Goal: Task Accomplishment & Management: Manage account settings

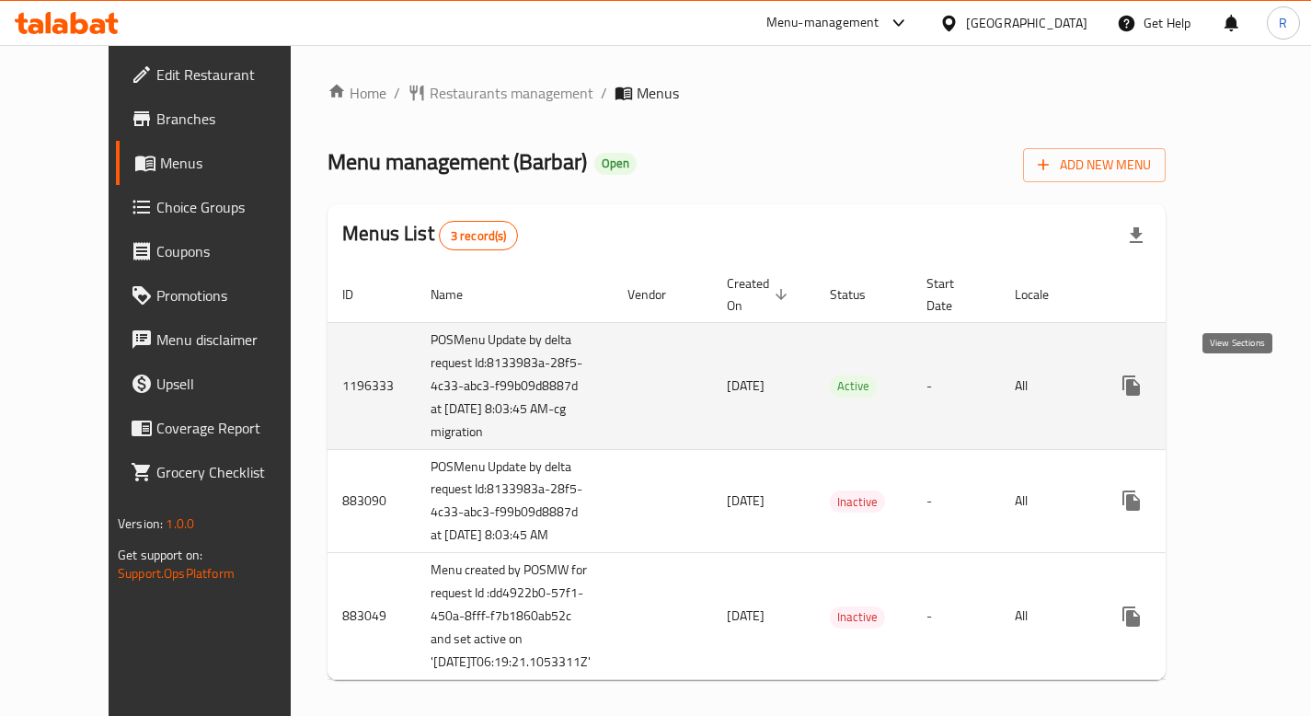
click at [1253, 389] on icon "enhanced table" at bounding box center [1264, 385] width 22 height 22
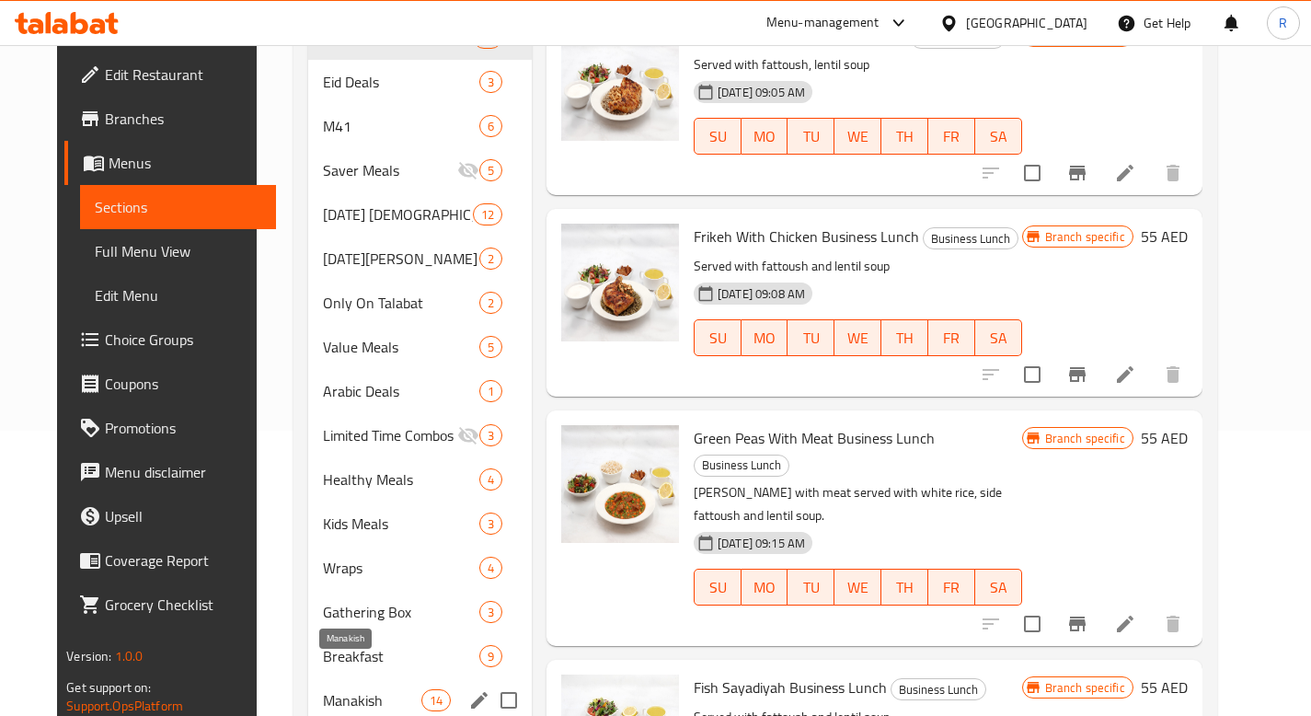
scroll to position [313, 0]
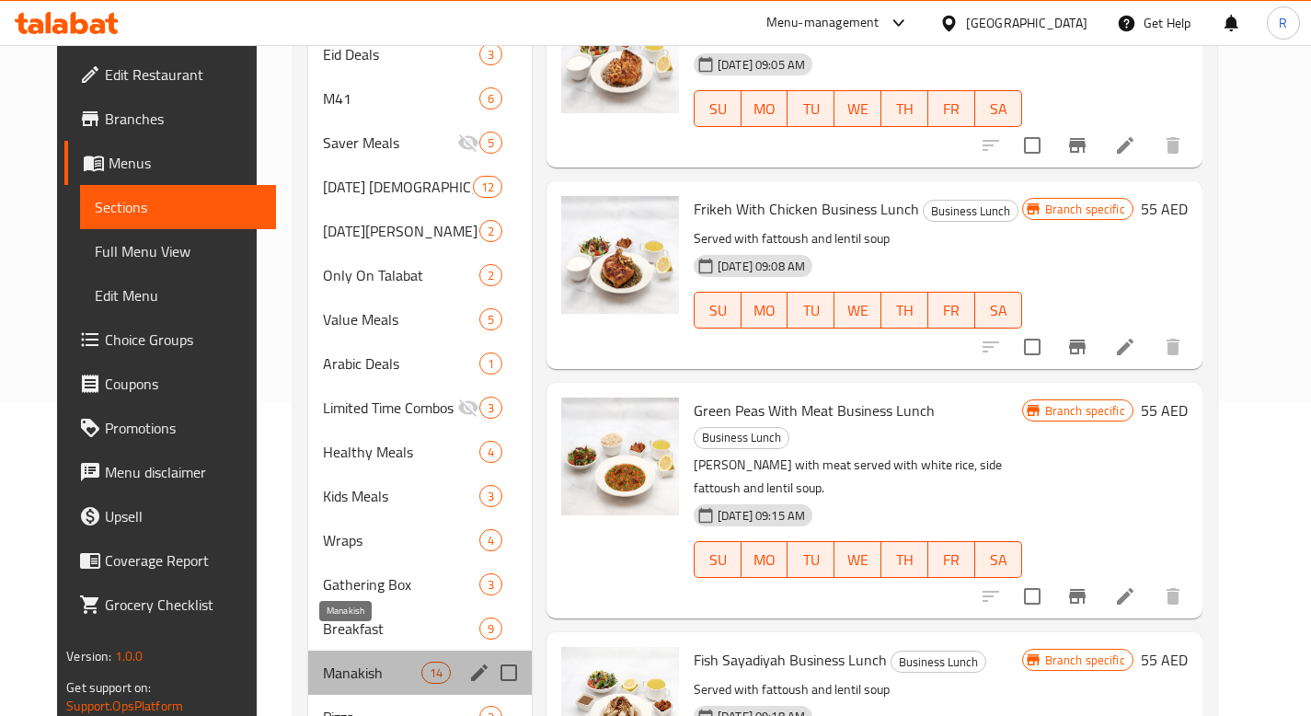
click at [323, 662] on span "Manakish" at bounding box center [372, 673] width 98 height 22
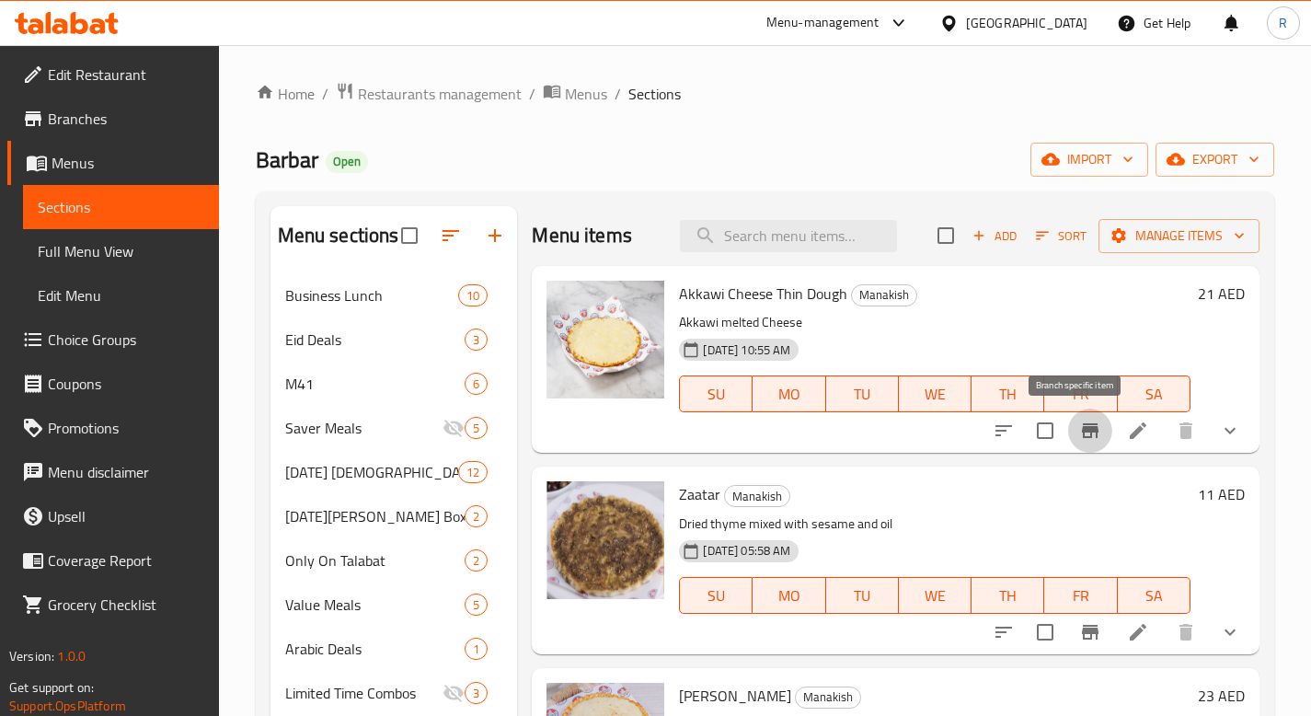
click at [1079, 441] on icon "Branch-specific-item" at bounding box center [1090, 431] width 22 height 22
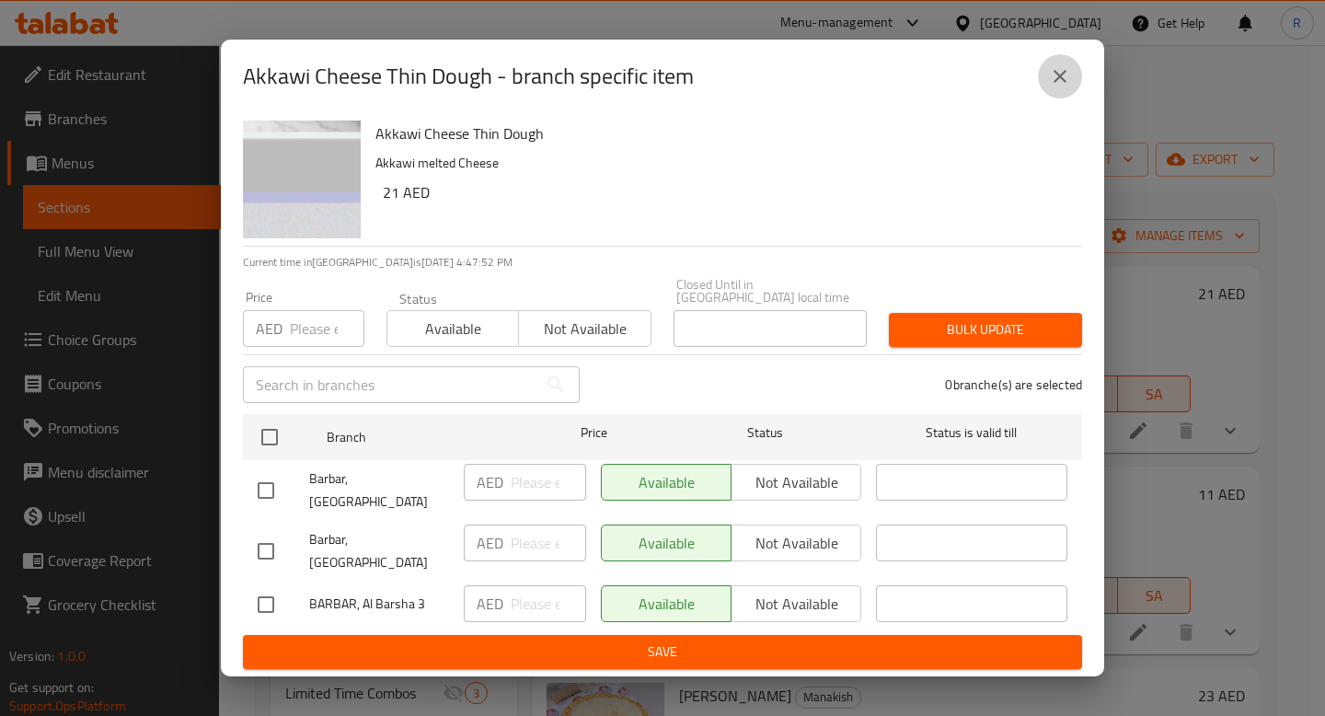
click at [1059, 83] on icon "close" at bounding box center [1059, 76] width 13 height 13
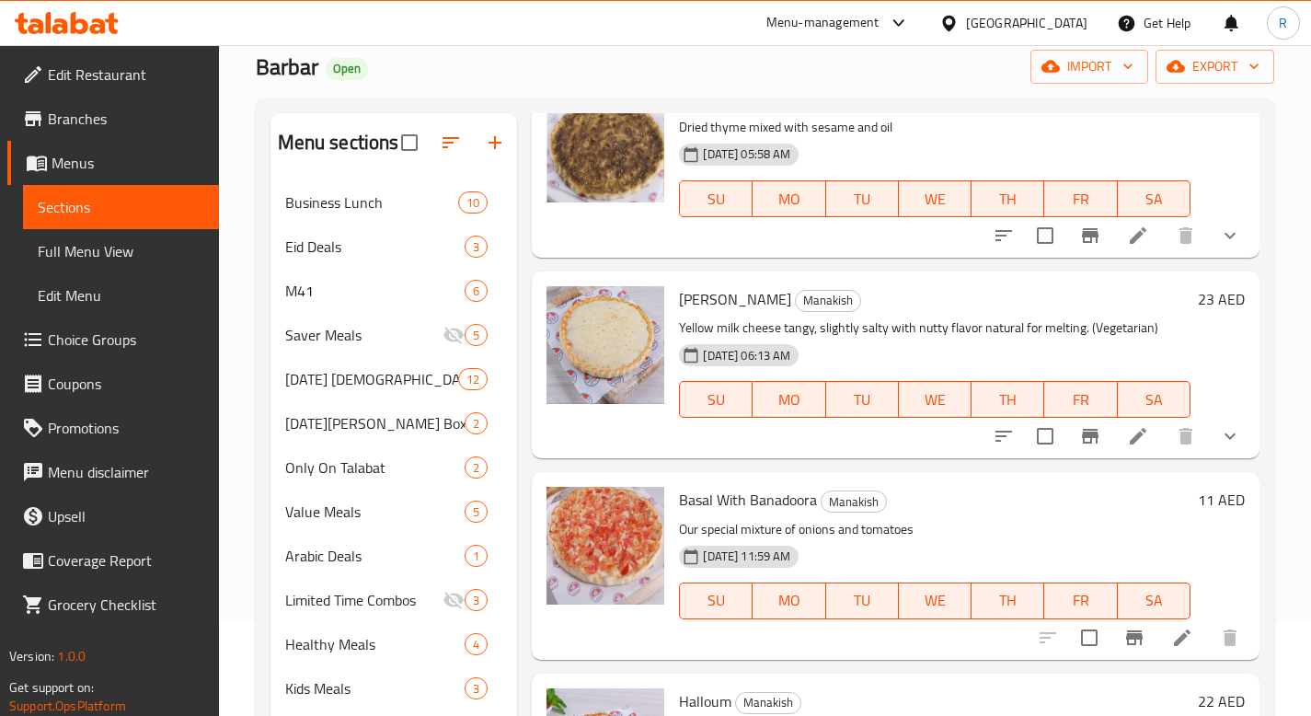
scroll to position [344, 0]
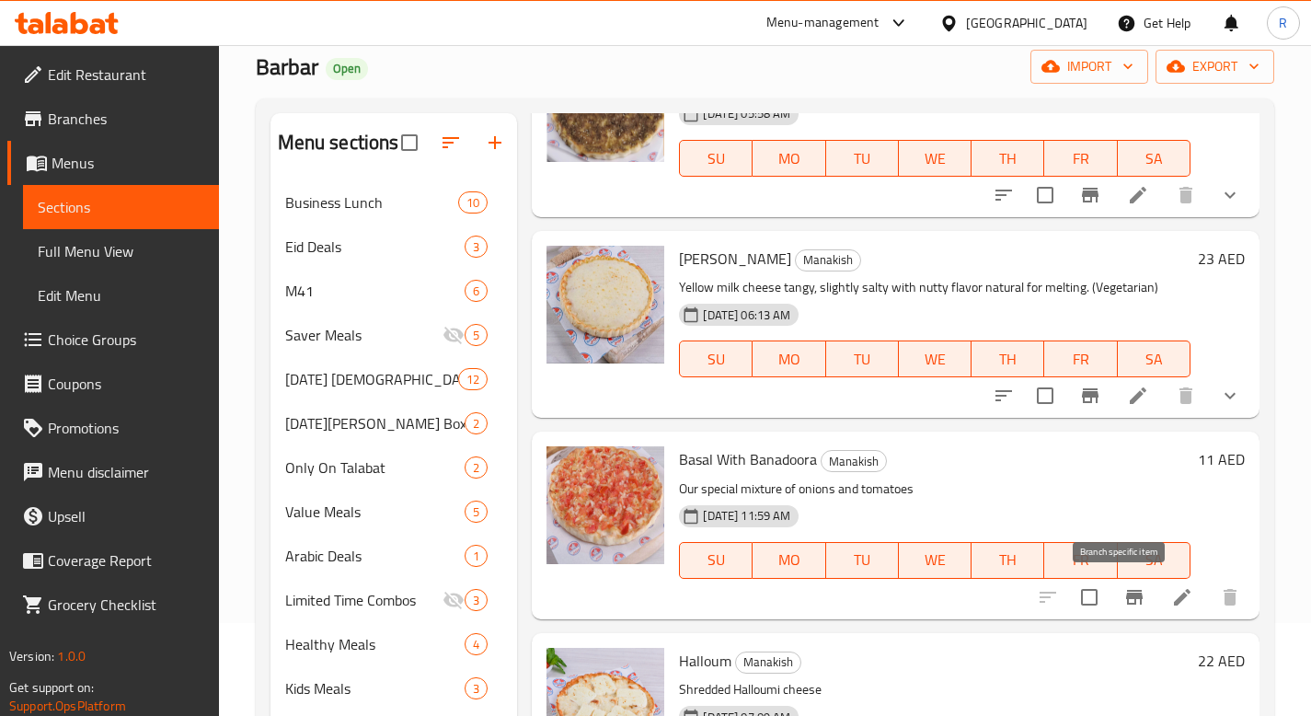
click at [1131, 591] on icon "Branch-specific-item" at bounding box center [1134, 597] width 22 height 22
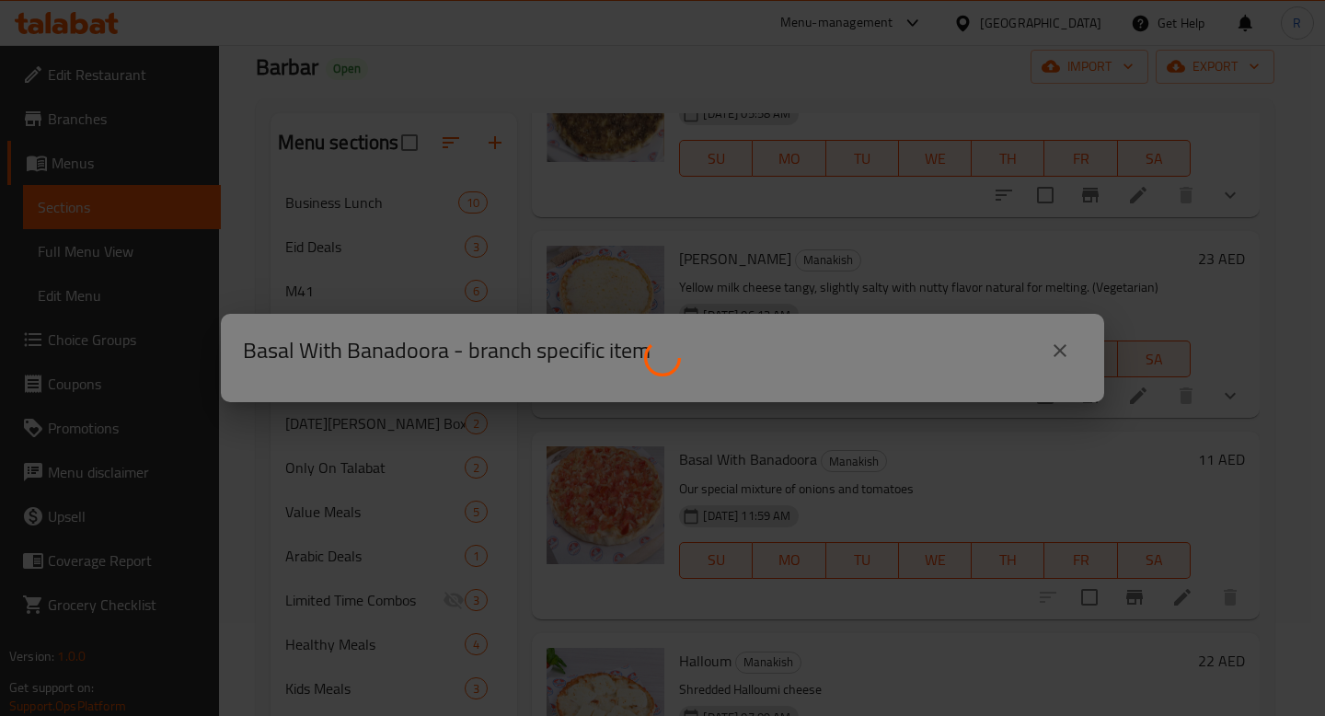
click at [1054, 337] on div at bounding box center [662, 358] width 1325 height 716
click at [1110, 285] on div at bounding box center [662, 358] width 1325 height 716
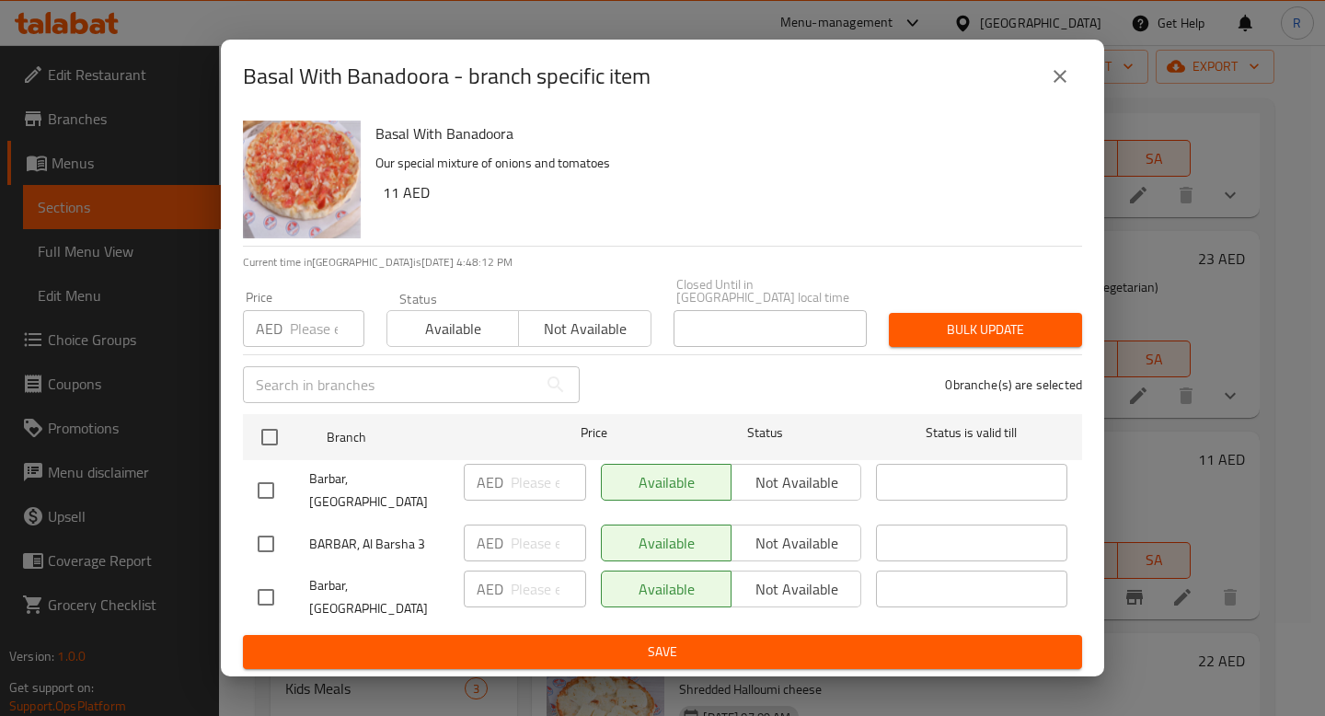
click at [1061, 83] on icon "close" at bounding box center [1059, 76] width 13 height 13
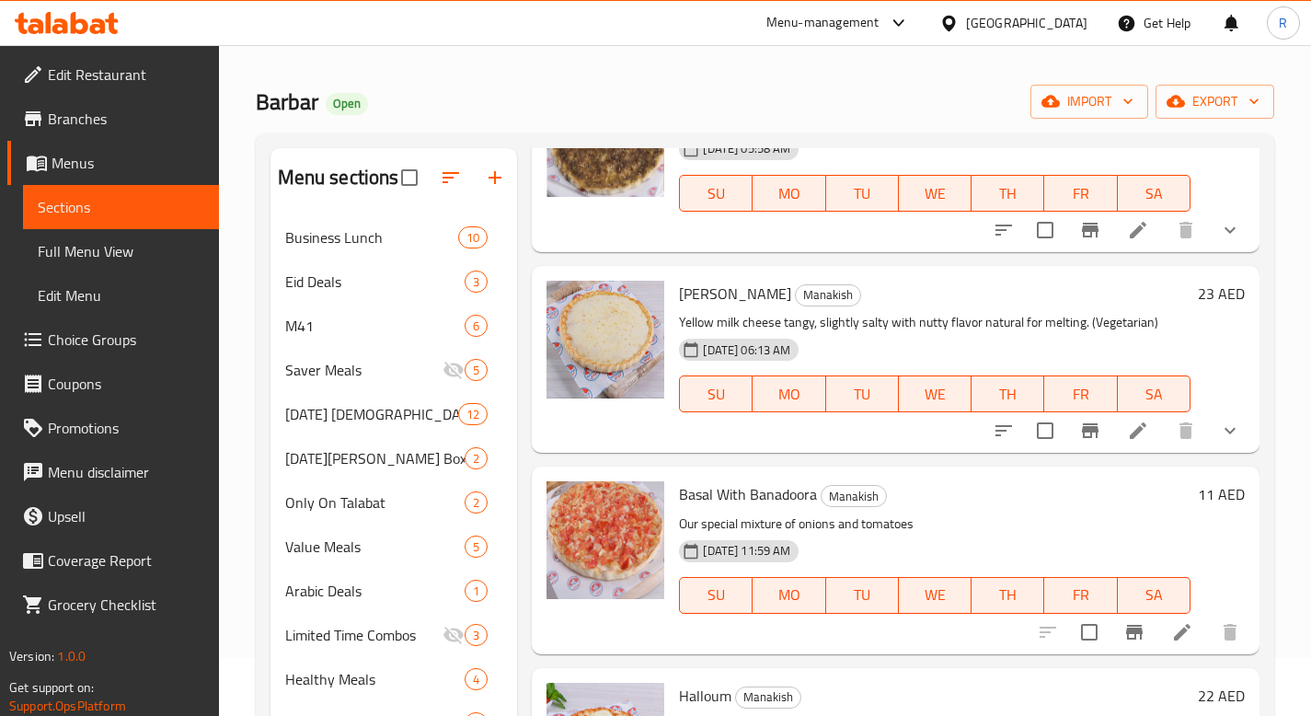
scroll to position [0, 0]
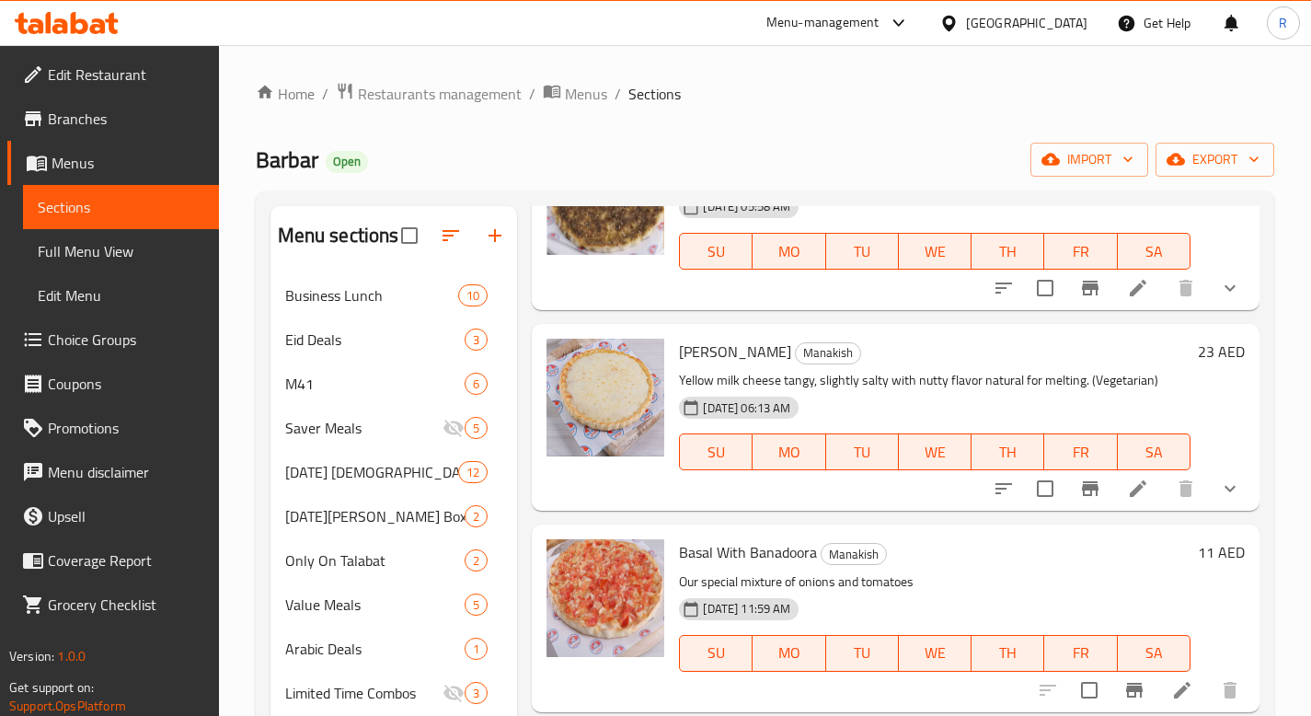
click at [887, 30] on div at bounding box center [895, 23] width 30 height 22
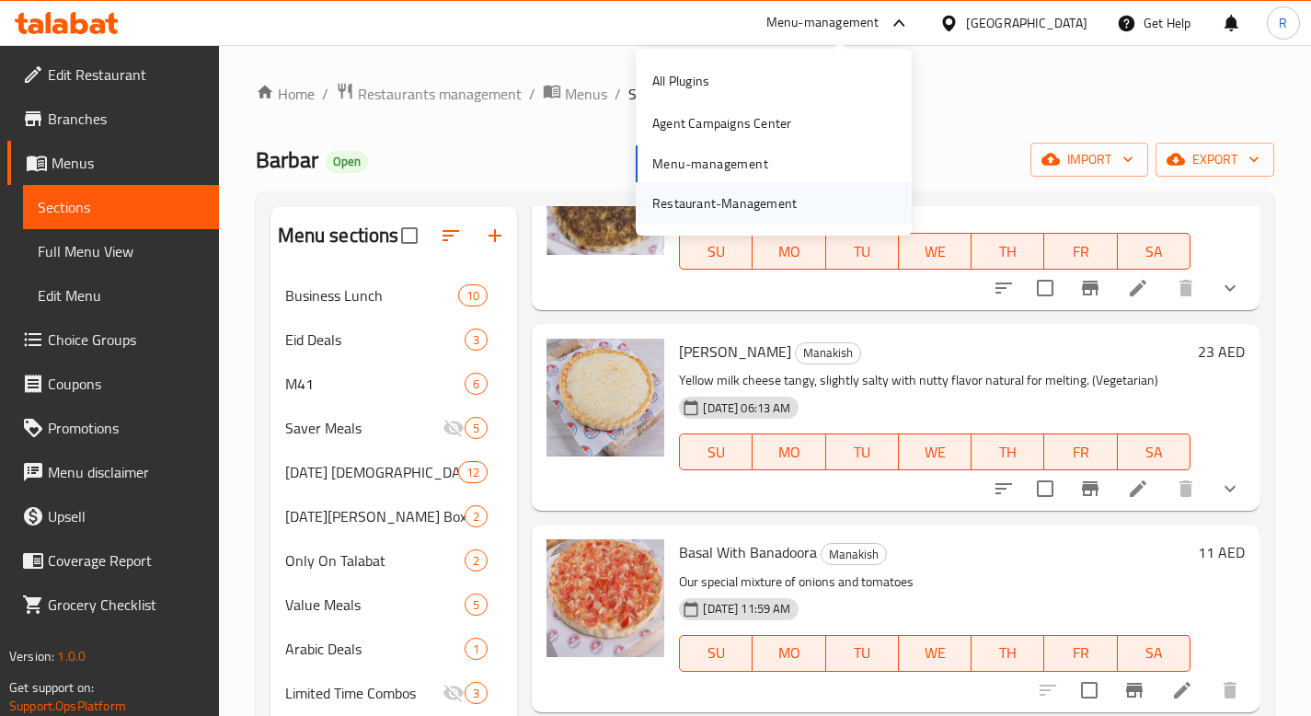
click at [720, 199] on div "Restaurant-Management" at bounding box center [724, 203] width 144 height 20
